Goal: Information Seeking & Learning: Learn about a topic

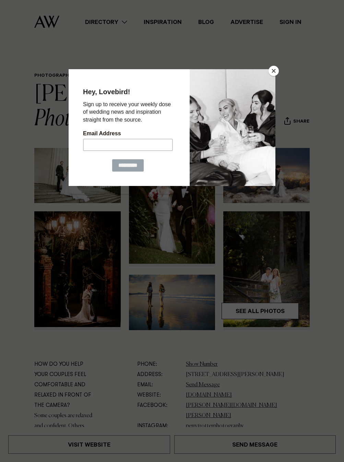
click at [271, 72] on button "Close" at bounding box center [273, 71] width 10 height 10
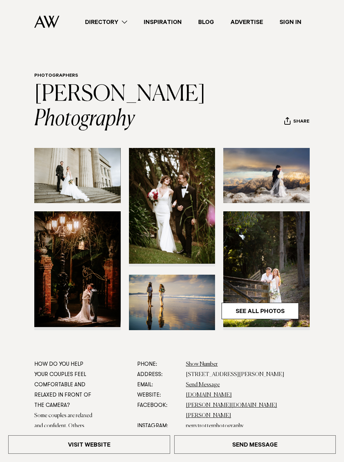
click at [70, 165] on img at bounding box center [77, 175] width 86 height 55
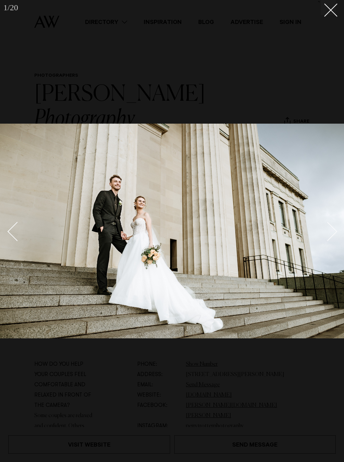
click at [332, 231] on div "Next slide" at bounding box center [328, 232] width 20 height 20
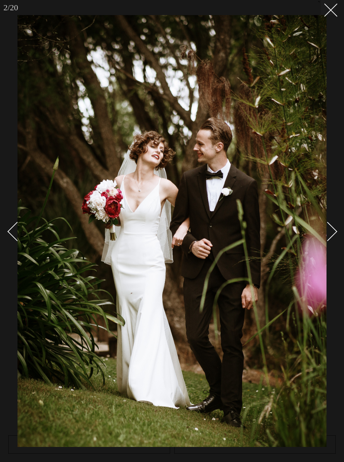
click at [332, 231] on div "Next slide" at bounding box center [328, 232] width 20 height 20
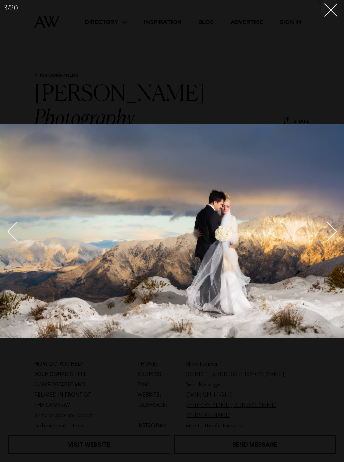
click at [332, 231] on div "Next slide" at bounding box center [328, 232] width 20 height 20
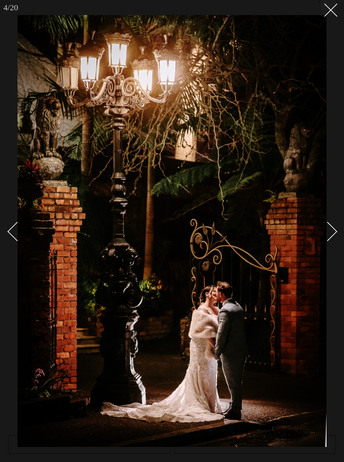
click at [332, 231] on div "Next slide" at bounding box center [328, 232] width 20 height 20
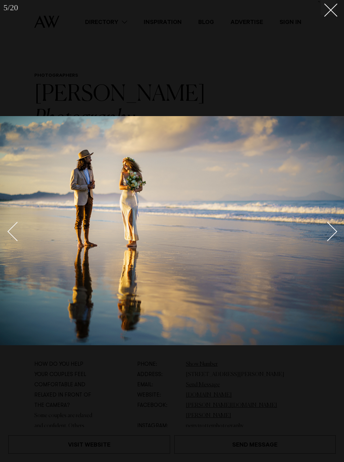
click at [332, 231] on div "Next slide" at bounding box center [328, 232] width 20 height 20
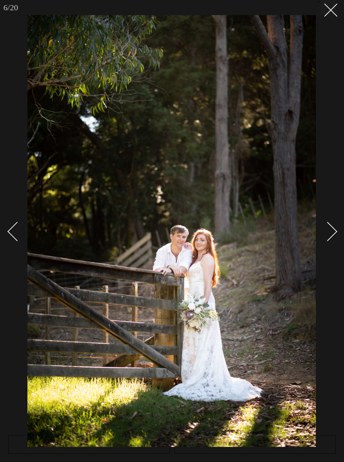
click at [332, 231] on div "Next slide" at bounding box center [328, 232] width 20 height 20
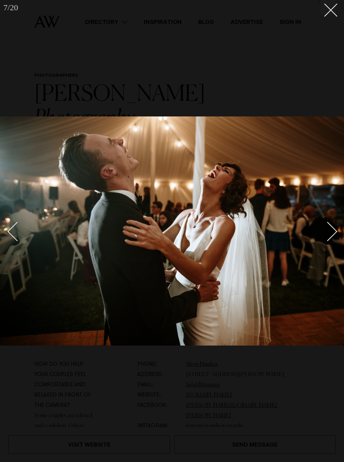
click at [332, 231] on div "Next slide" at bounding box center [328, 232] width 20 height 20
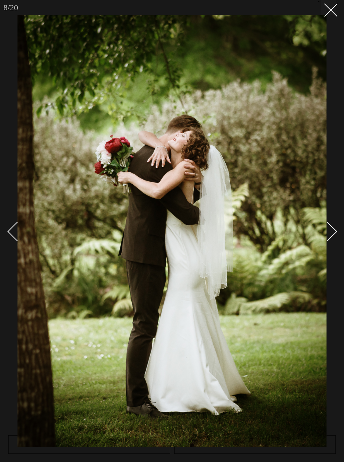
click at [332, 231] on div "Next slide" at bounding box center [328, 232] width 20 height 20
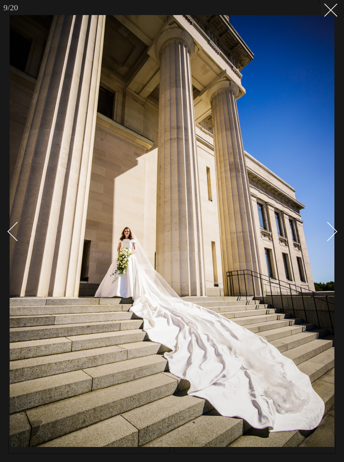
click at [332, 231] on div "Next slide" at bounding box center [328, 232] width 20 height 20
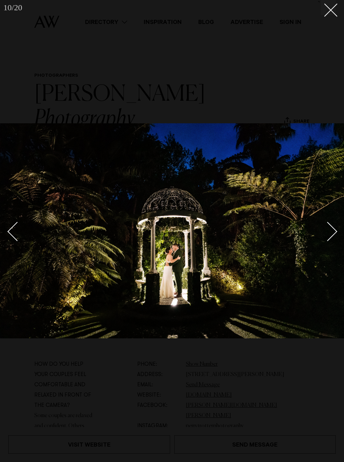
click at [332, 231] on div "Next slide" at bounding box center [328, 232] width 20 height 20
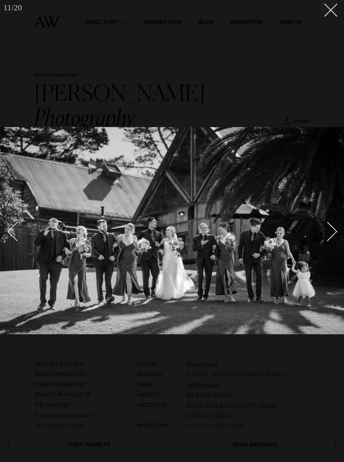
click at [332, 231] on div "Next slide" at bounding box center [328, 232] width 20 height 20
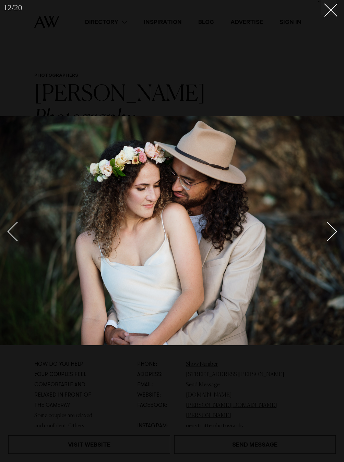
click at [332, 231] on div "Next slide" at bounding box center [328, 232] width 20 height 20
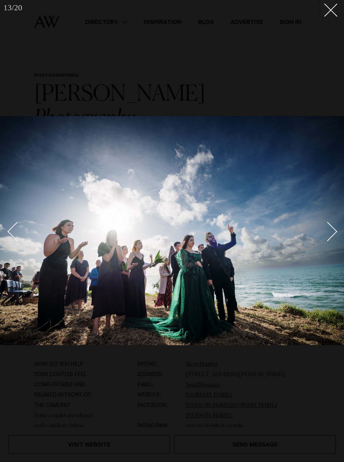
click at [332, 231] on div "Next slide" at bounding box center [328, 232] width 20 height 20
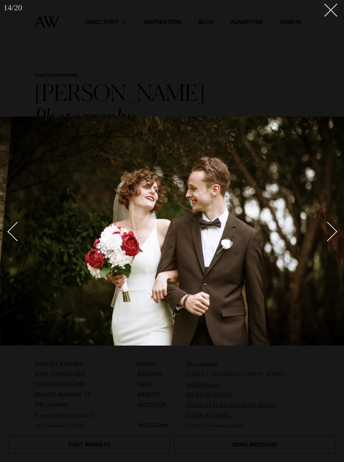
click at [332, 231] on div "Next slide" at bounding box center [328, 232] width 20 height 20
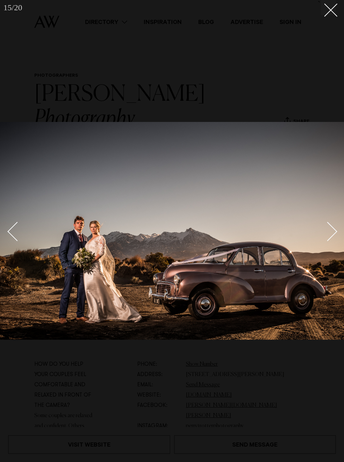
click at [332, 231] on div "Next slide" at bounding box center [328, 232] width 20 height 20
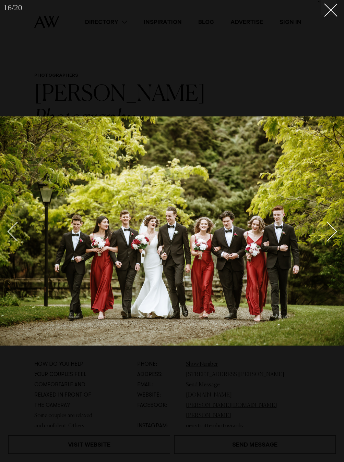
click at [332, 231] on div "Next slide" at bounding box center [328, 232] width 20 height 20
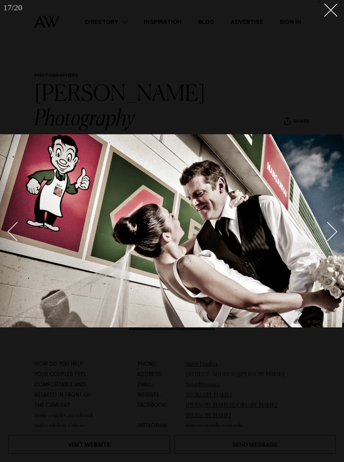
click at [332, 231] on div "Next slide" at bounding box center [328, 232] width 20 height 20
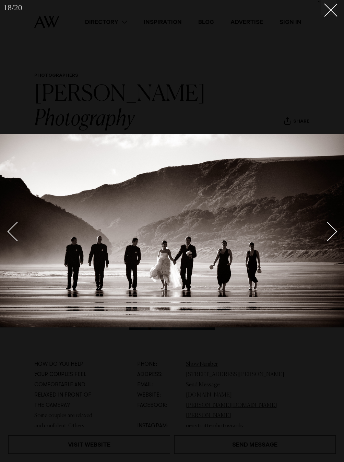
click at [332, 231] on div "Next slide" at bounding box center [328, 232] width 20 height 20
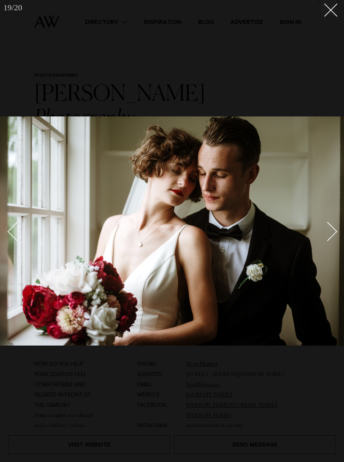
click at [332, 231] on div "Next slide" at bounding box center [328, 232] width 20 height 20
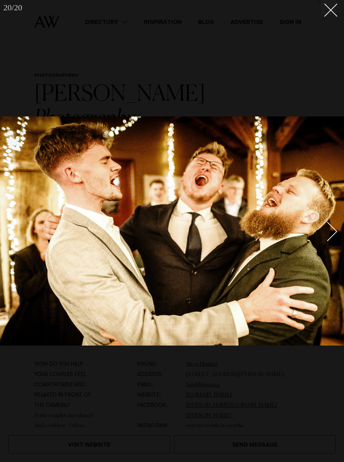
click at [332, 231] on div "Next slide" at bounding box center [328, 232] width 20 height 20
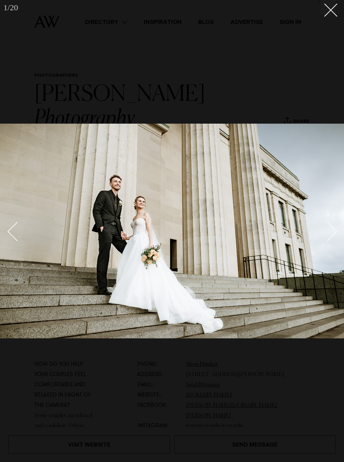
click at [332, 231] on div "Next slide" at bounding box center [328, 232] width 20 height 20
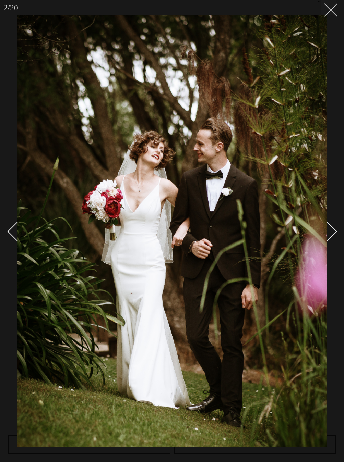
click at [329, 6] on icon at bounding box center [328, 7] width 8 height 8
